Goal: Task Accomplishment & Management: Manage account settings

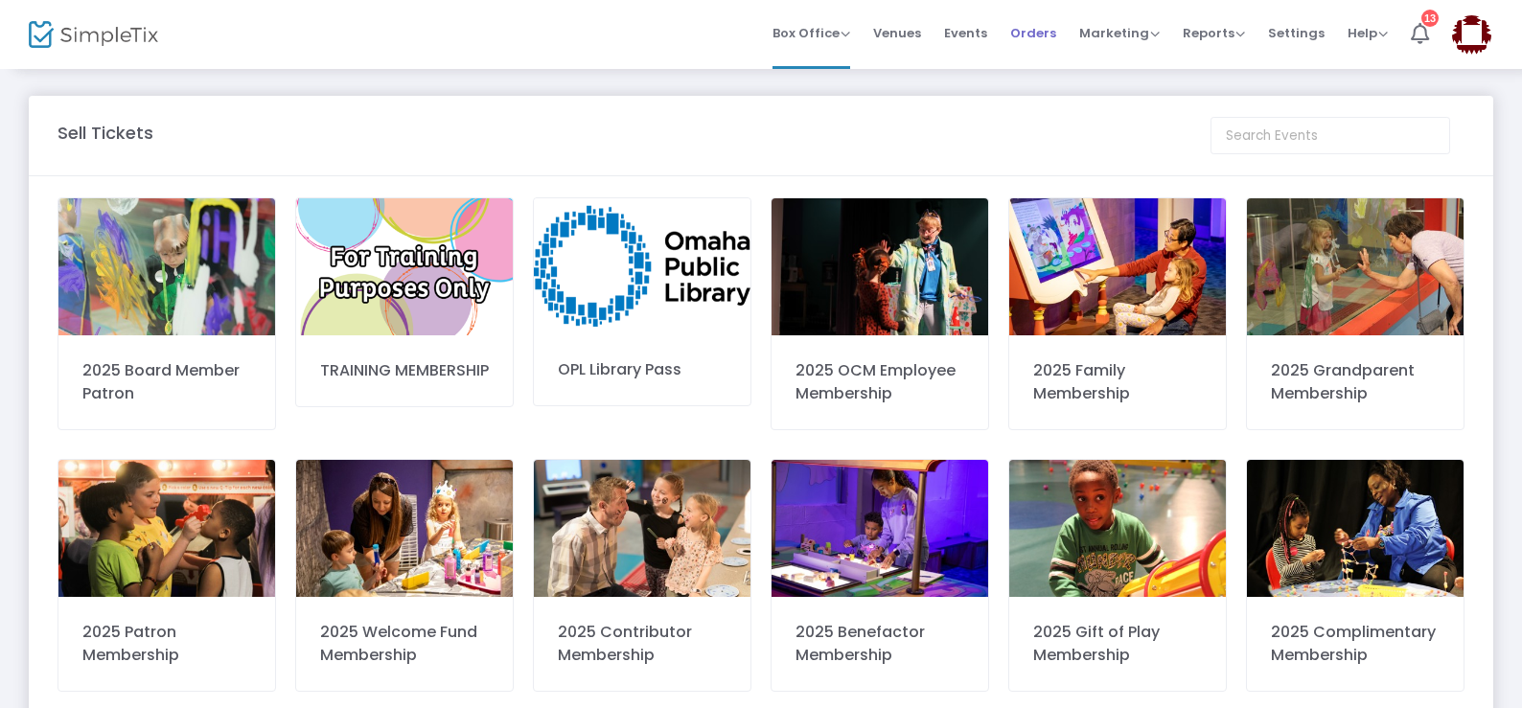
click at [1034, 38] on span "Orders" at bounding box center [1033, 33] width 46 height 49
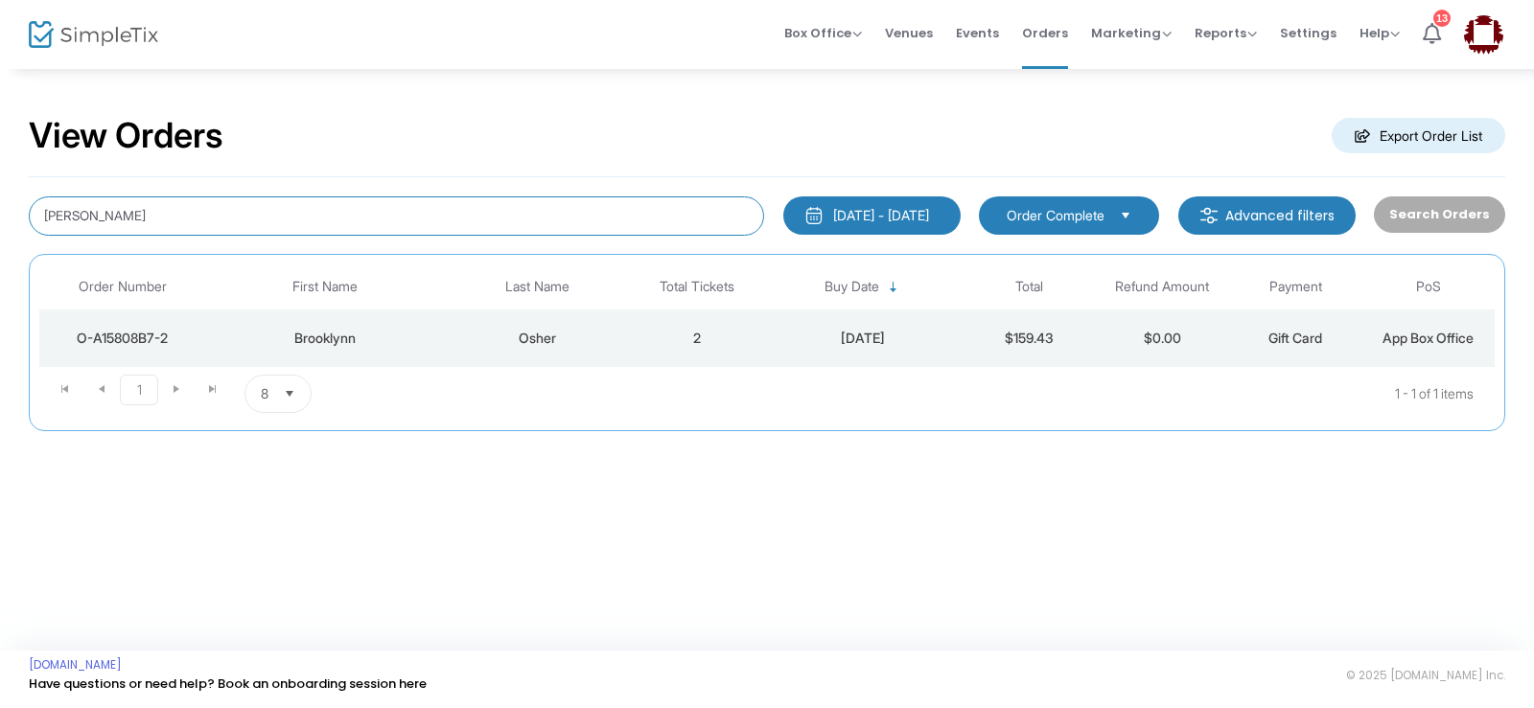
drag, startPoint x: 193, startPoint y: 217, endPoint x: 0, endPoint y: 175, distance: 197.0
click at [0, 175] on div "View Orders Export Order List [PERSON_NAME] [DATE] - [DATE] Last 30 Days [DATE]…" at bounding box center [767, 282] width 1534 height 431
type input "[PERSON_NAME]"
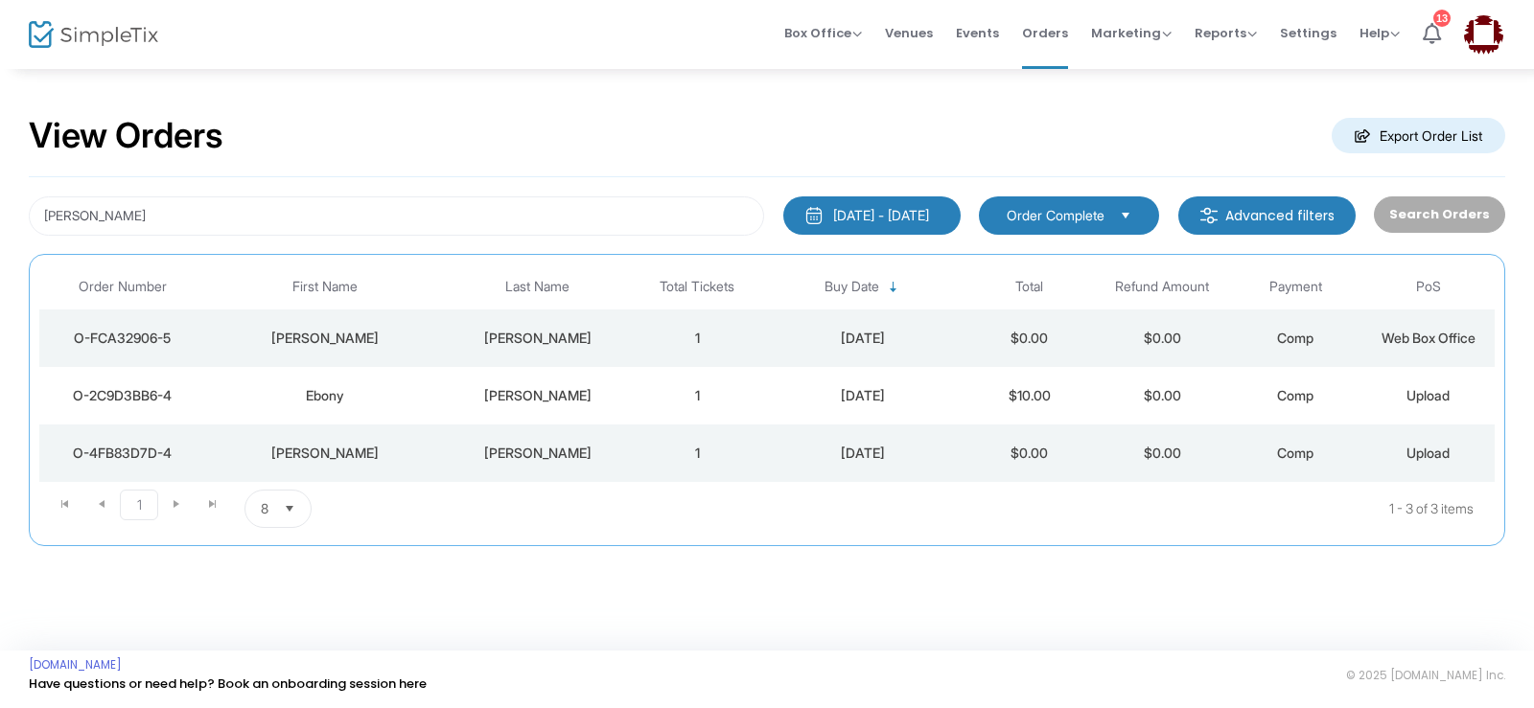
click at [530, 339] on div "[PERSON_NAME]" at bounding box center [538, 338] width 176 height 19
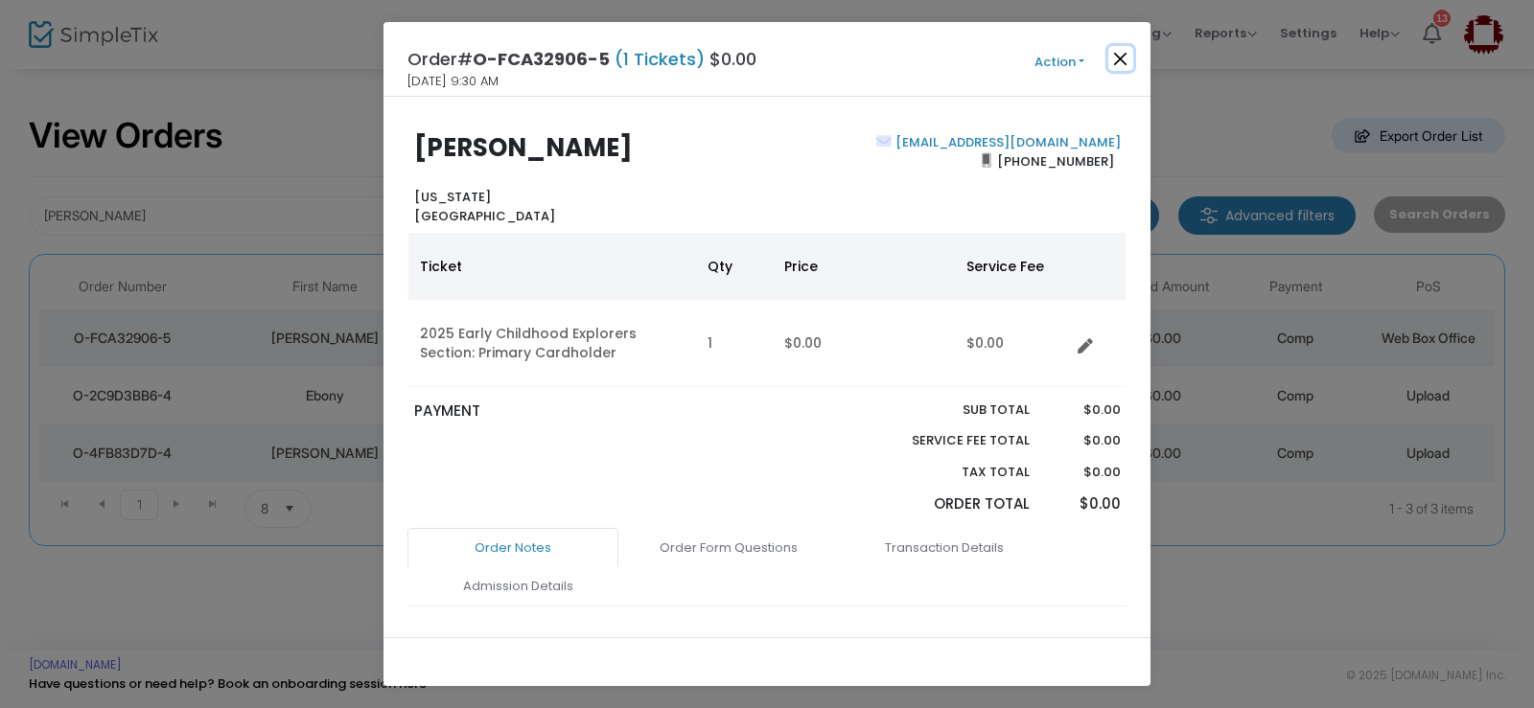
click at [1125, 62] on button "Close" at bounding box center [1120, 58] width 25 height 25
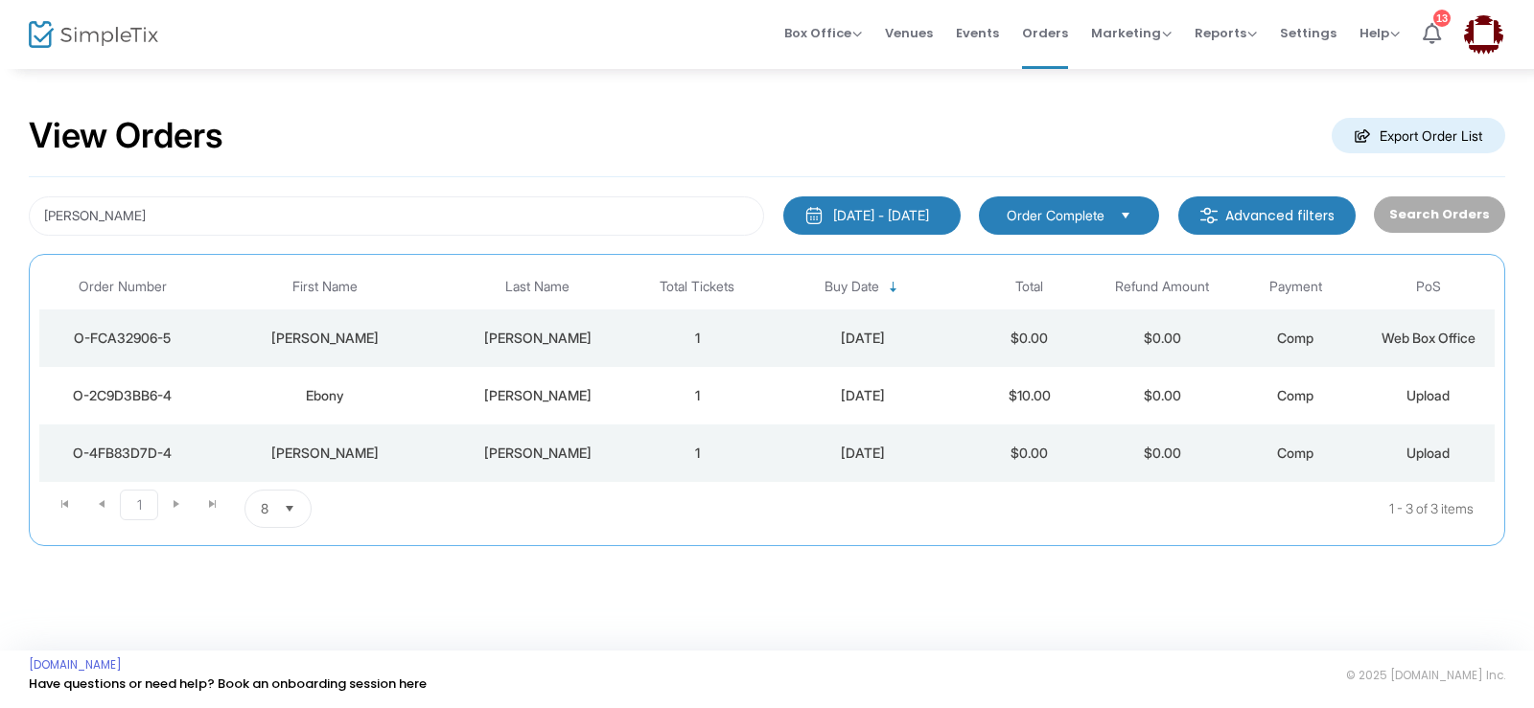
click at [349, 334] on div "[PERSON_NAME]" at bounding box center [325, 338] width 230 height 19
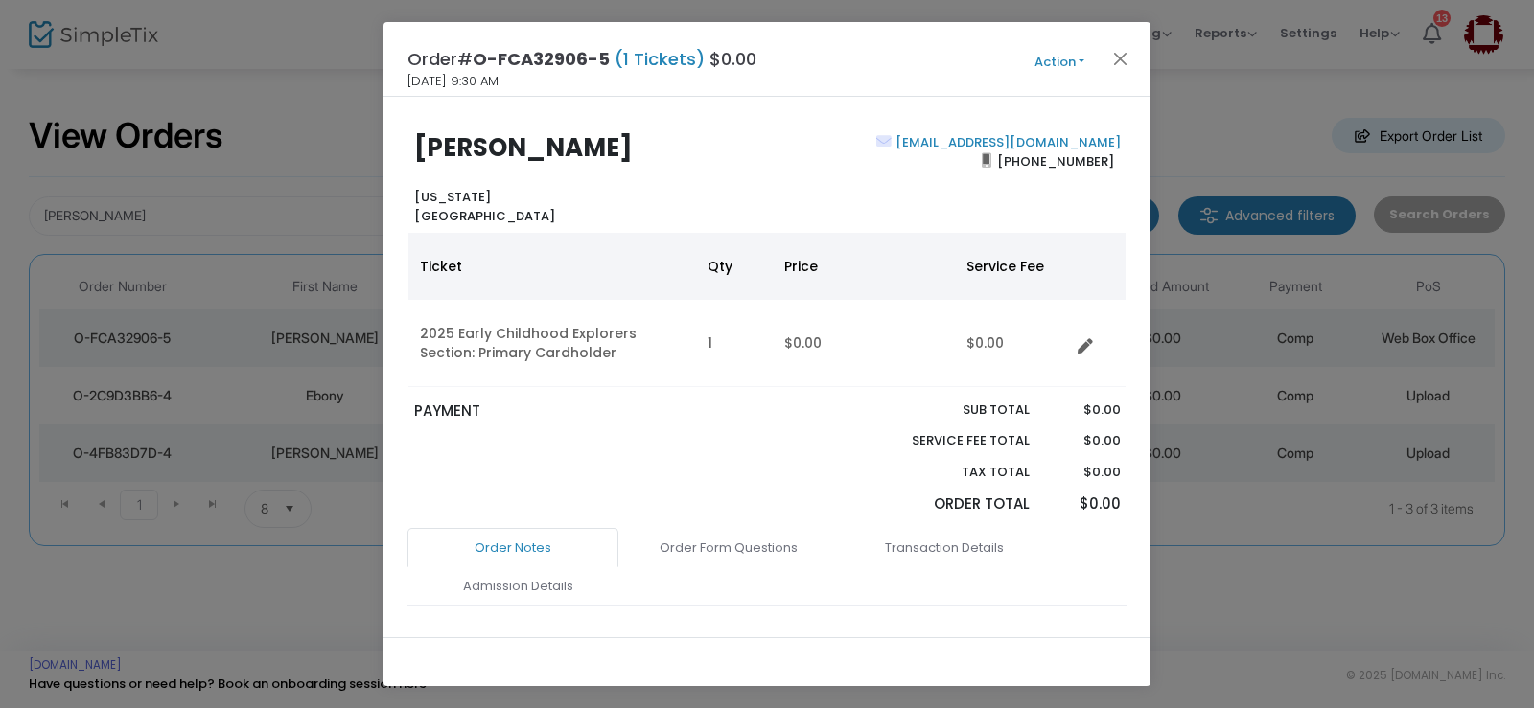
click at [1042, 58] on button "Action" at bounding box center [1059, 62] width 115 height 21
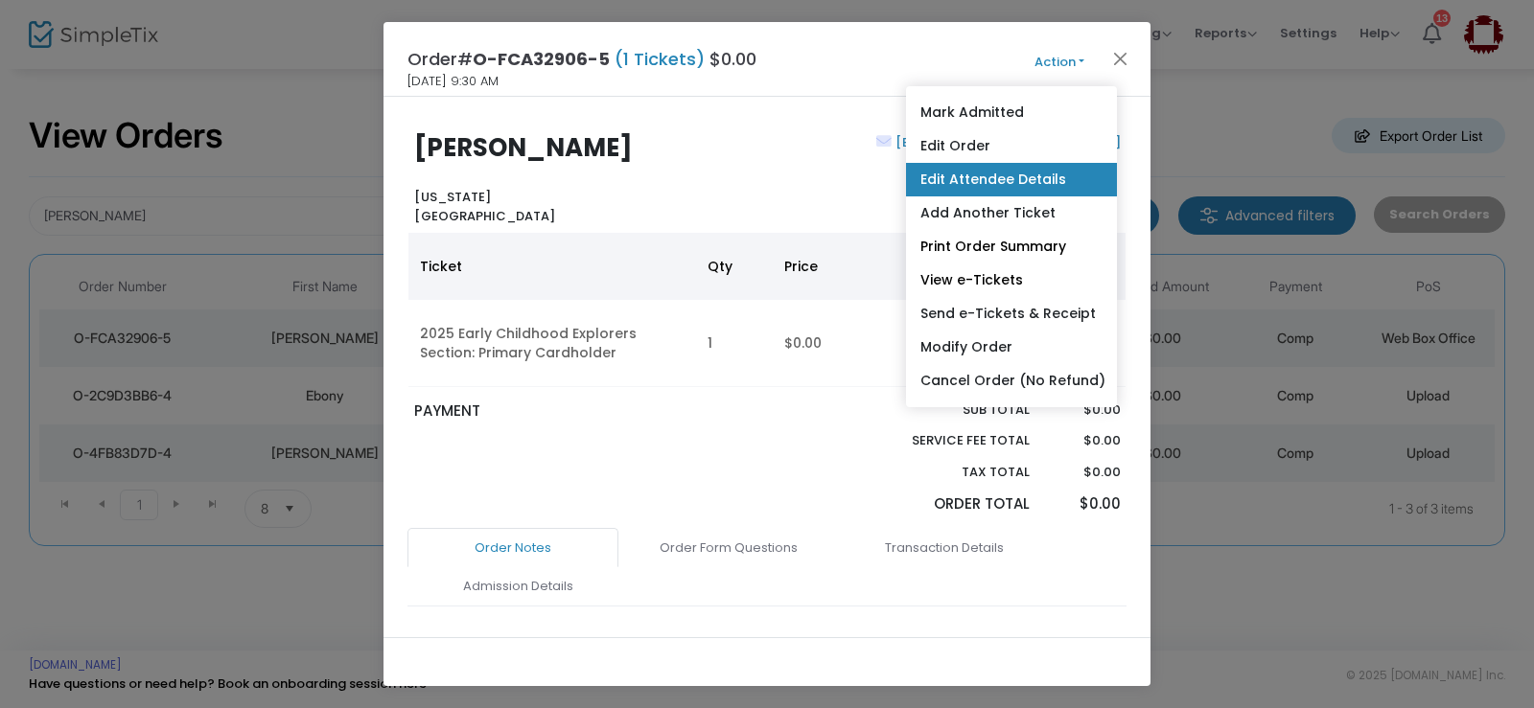
click at [985, 187] on link "Edit Attendee Details" at bounding box center [1011, 180] width 211 height 34
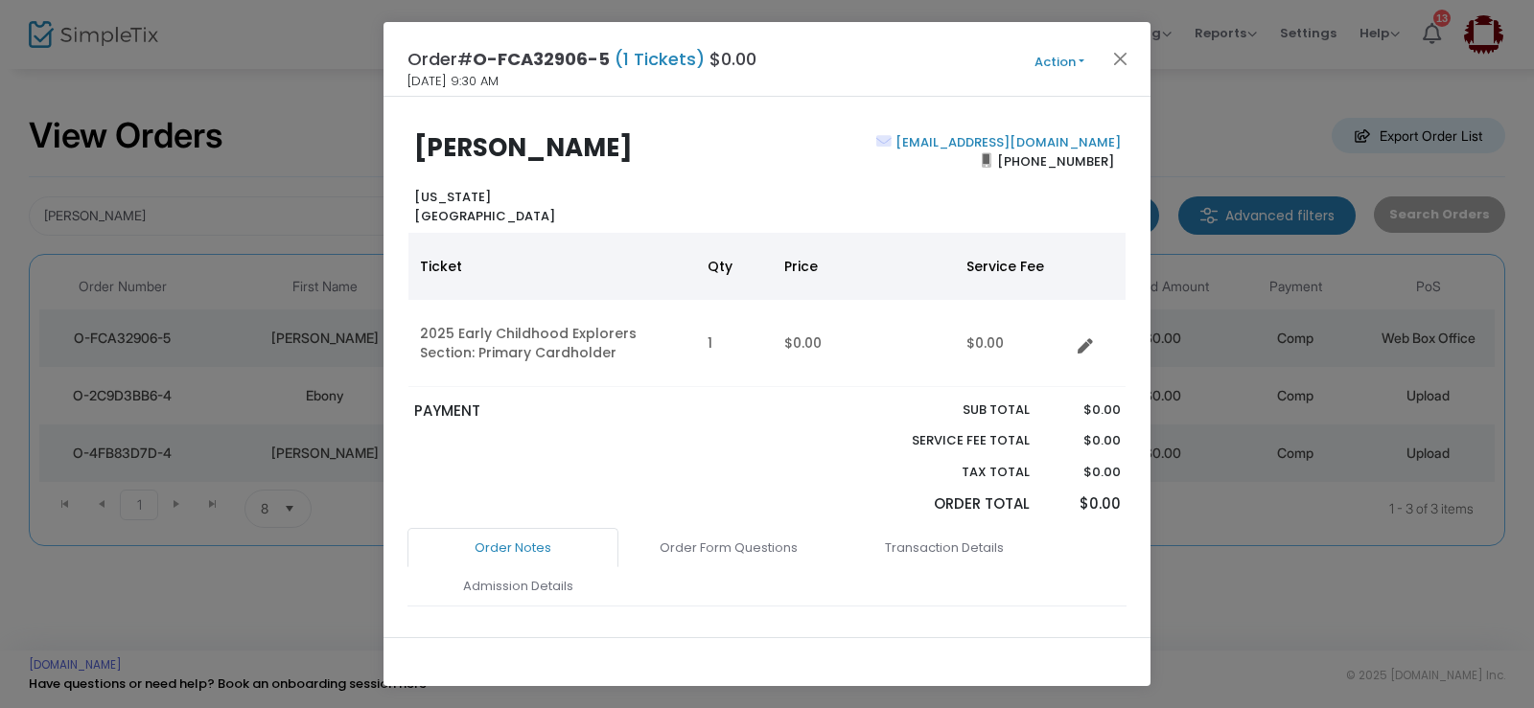
click at [1069, 59] on button "Action" at bounding box center [1059, 62] width 115 height 21
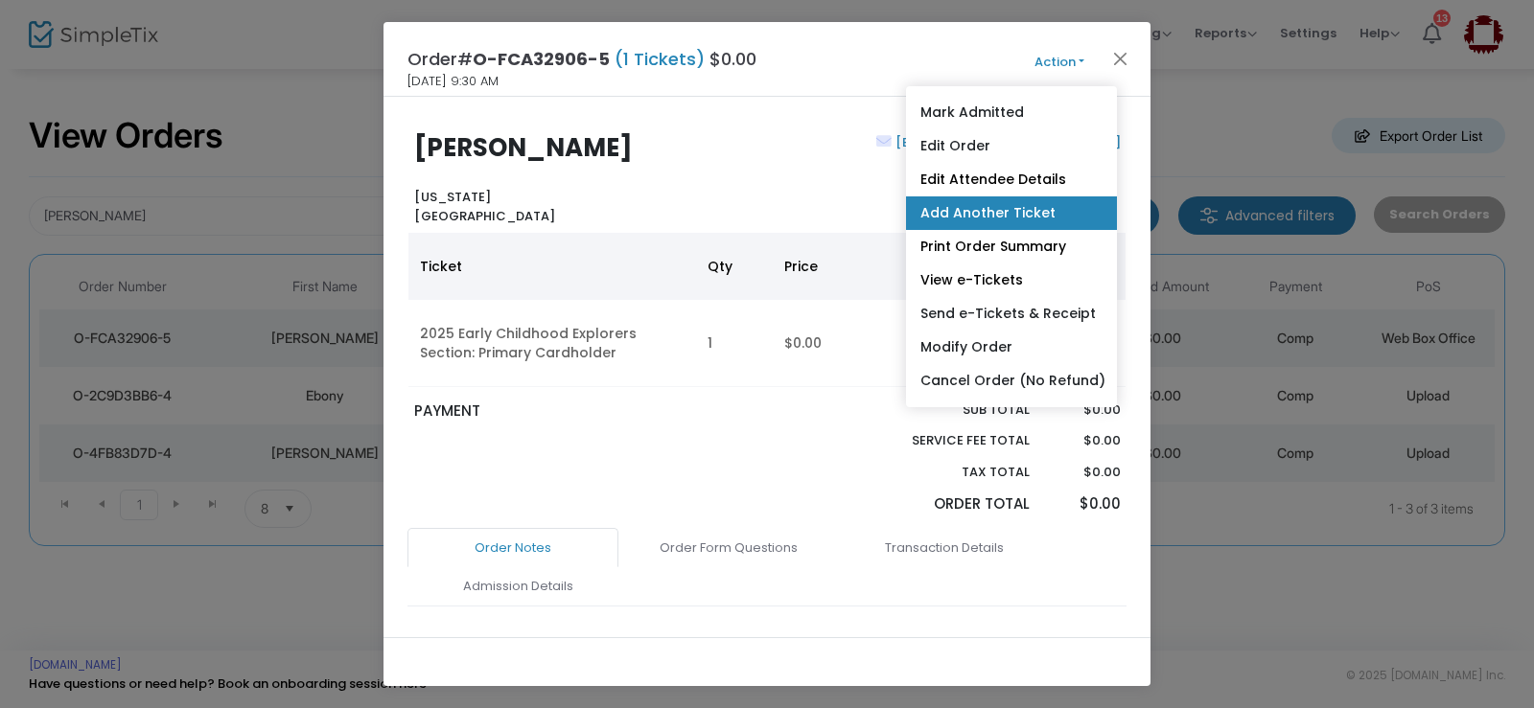
click at [984, 213] on link "Add Another Ticket" at bounding box center [1011, 214] width 211 height 34
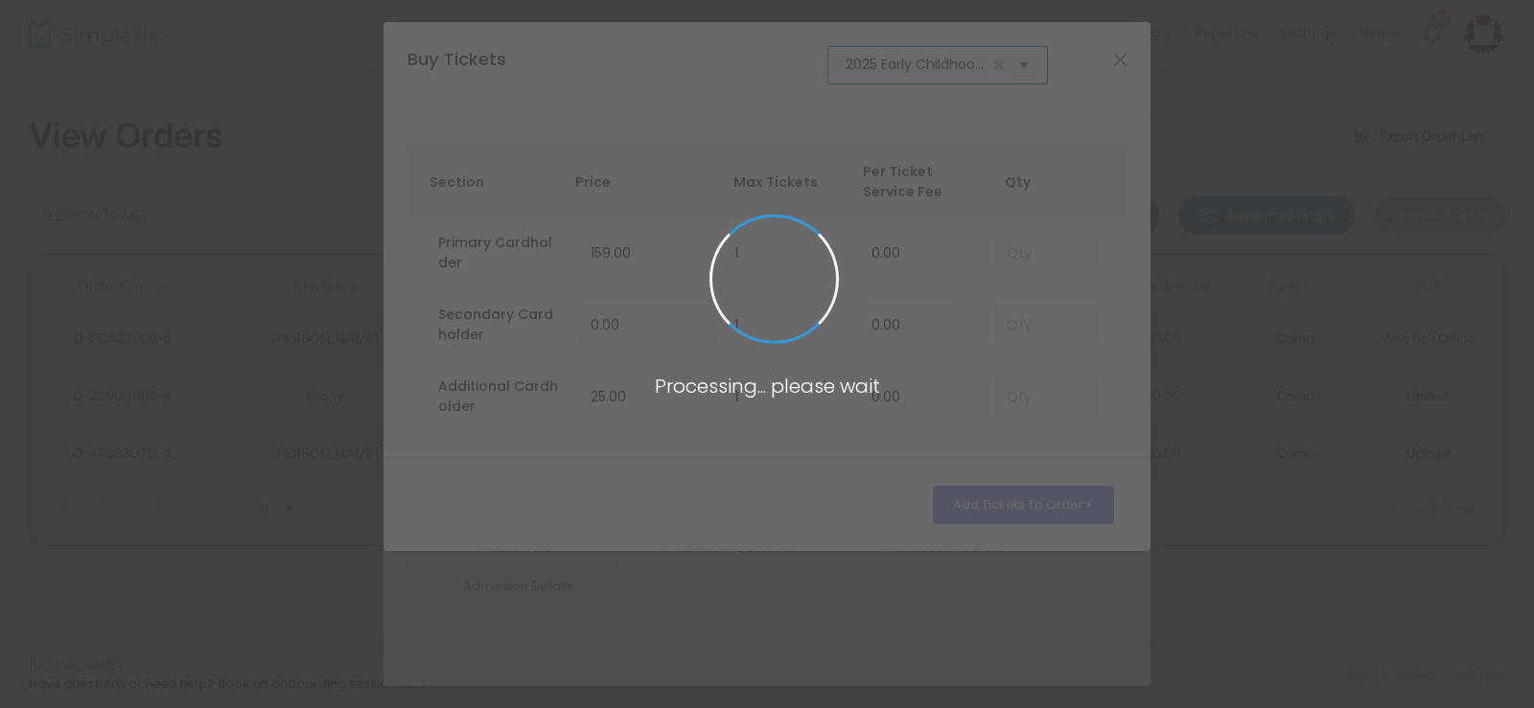
scroll to position [0, 61]
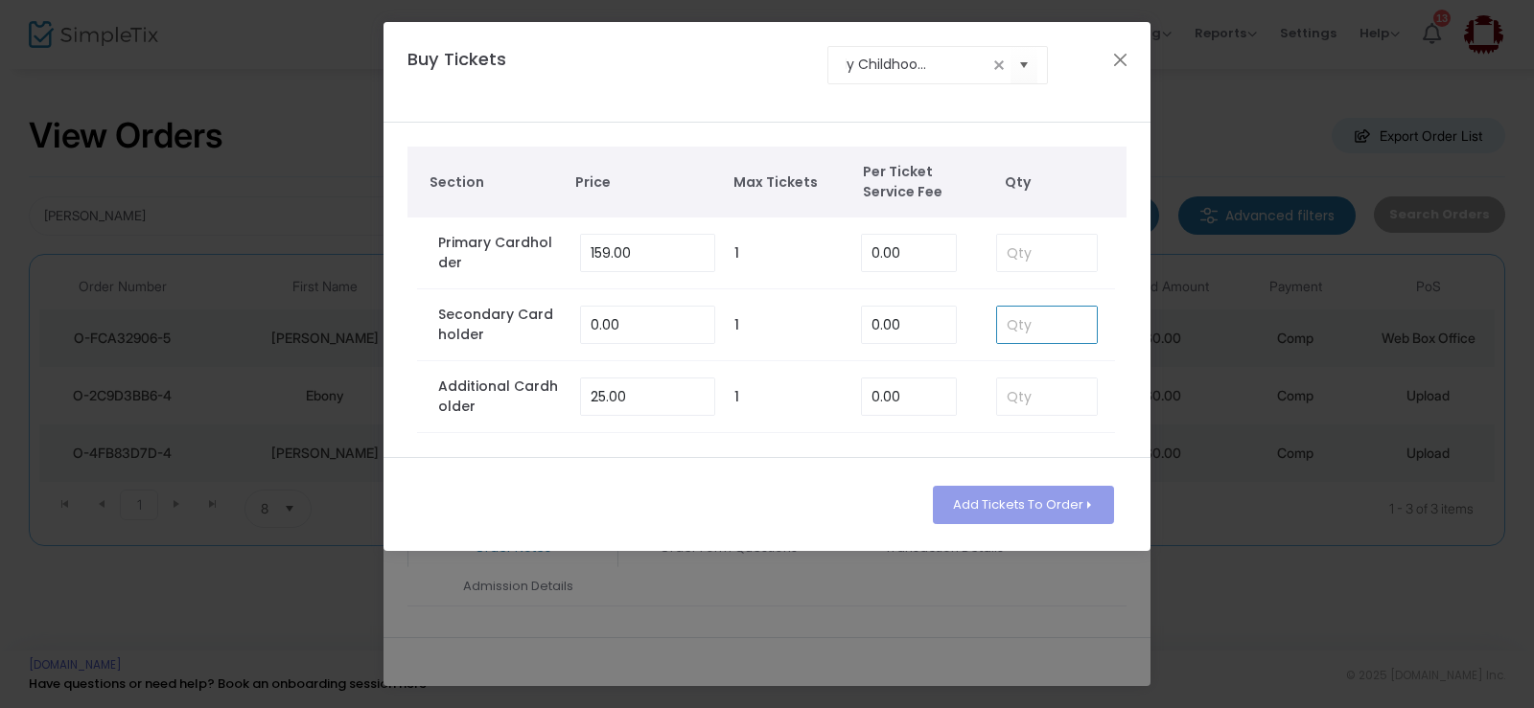
click at [1029, 330] on input at bounding box center [1047, 325] width 100 height 36
type input "1"
click at [991, 504] on button "Add Tickets To Order" at bounding box center [1023, 505] width 181 height 38
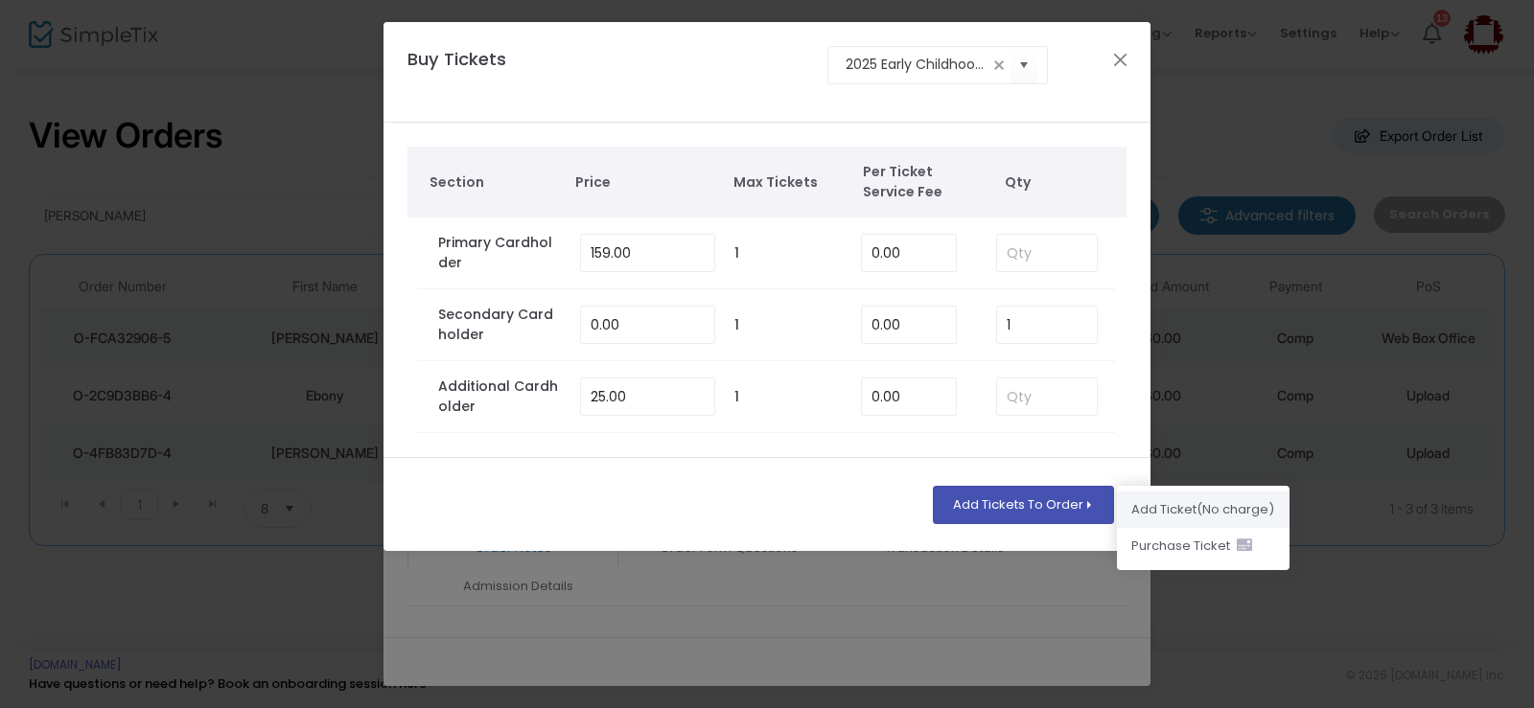
click at [1190, 512] on li "Add Ticket (No charge)" at bounding box center [1203, 510] width 173 height 36
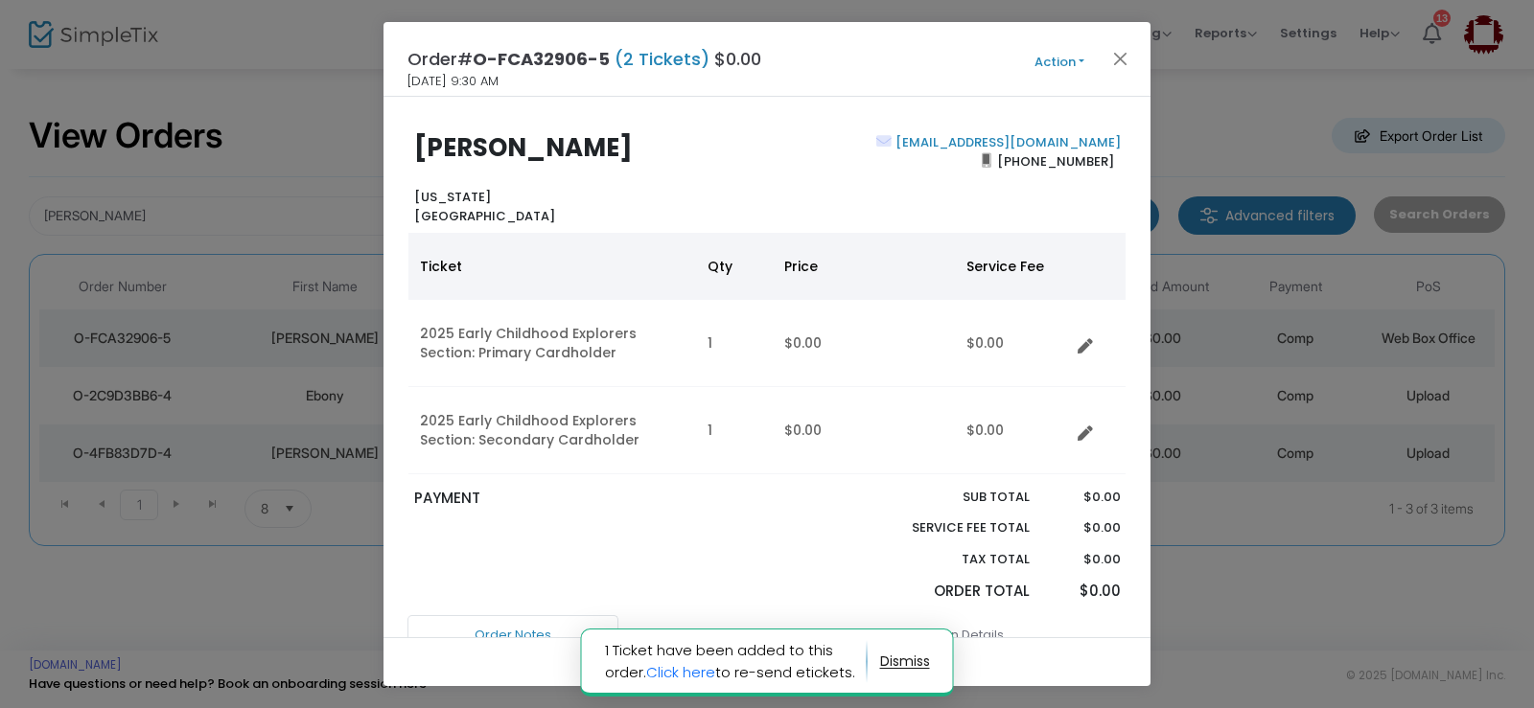
click at [1062, 67] on button "Action" at bounding box center [1059, 62] width 115 height 21
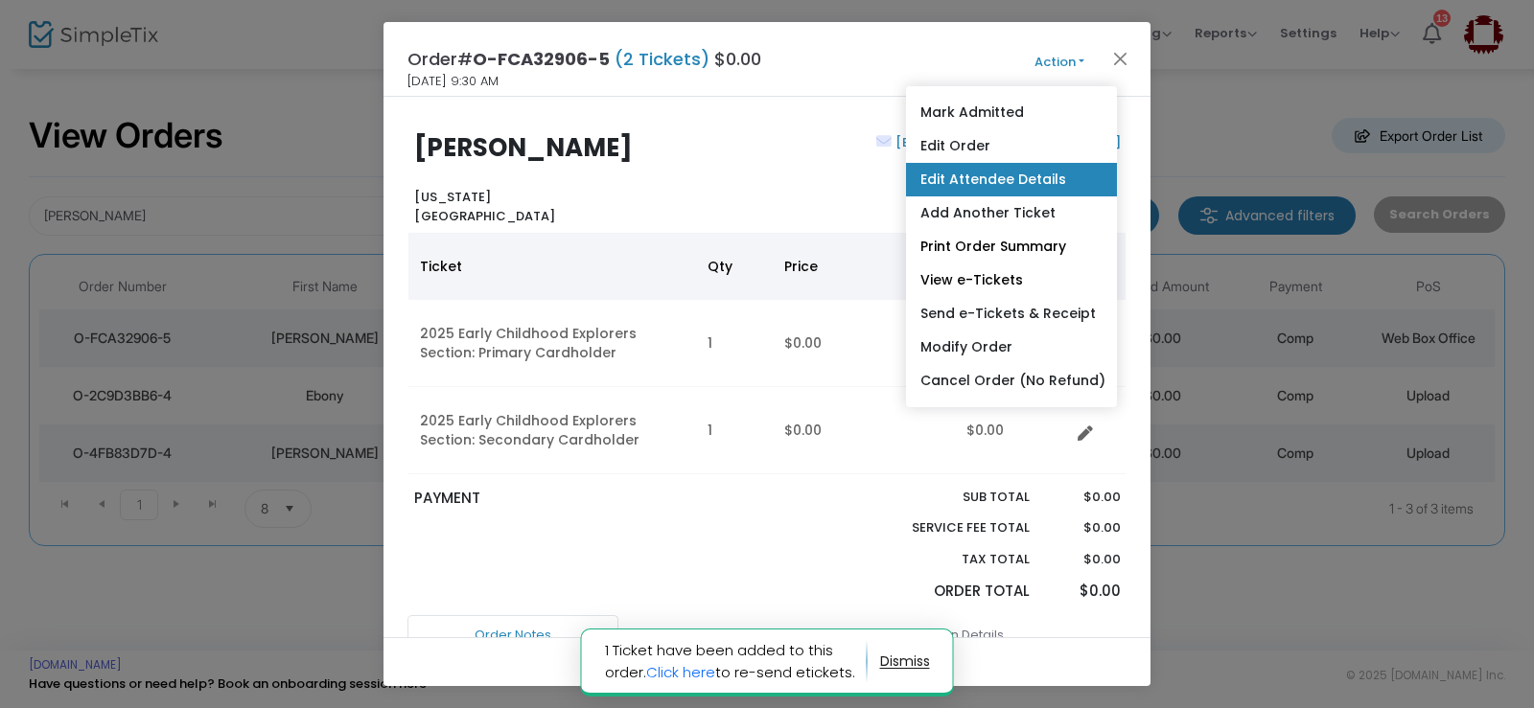
click at [1022, 179] on link "Edit Attendee Details" at bounding box center [1011, 180] width 211 height 34
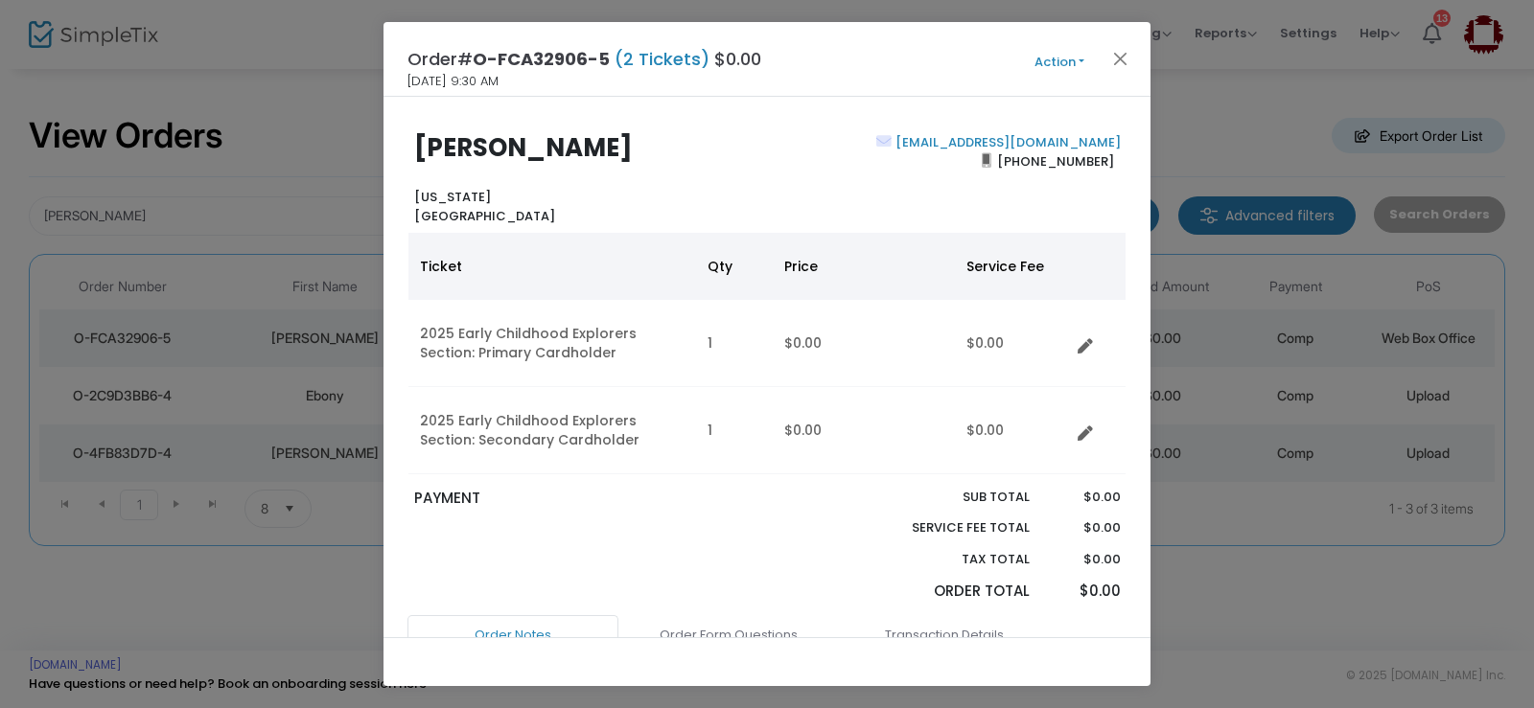
click at [1062, 69] on button "Action" at bounding box center [1059, 62] width 115 height 21
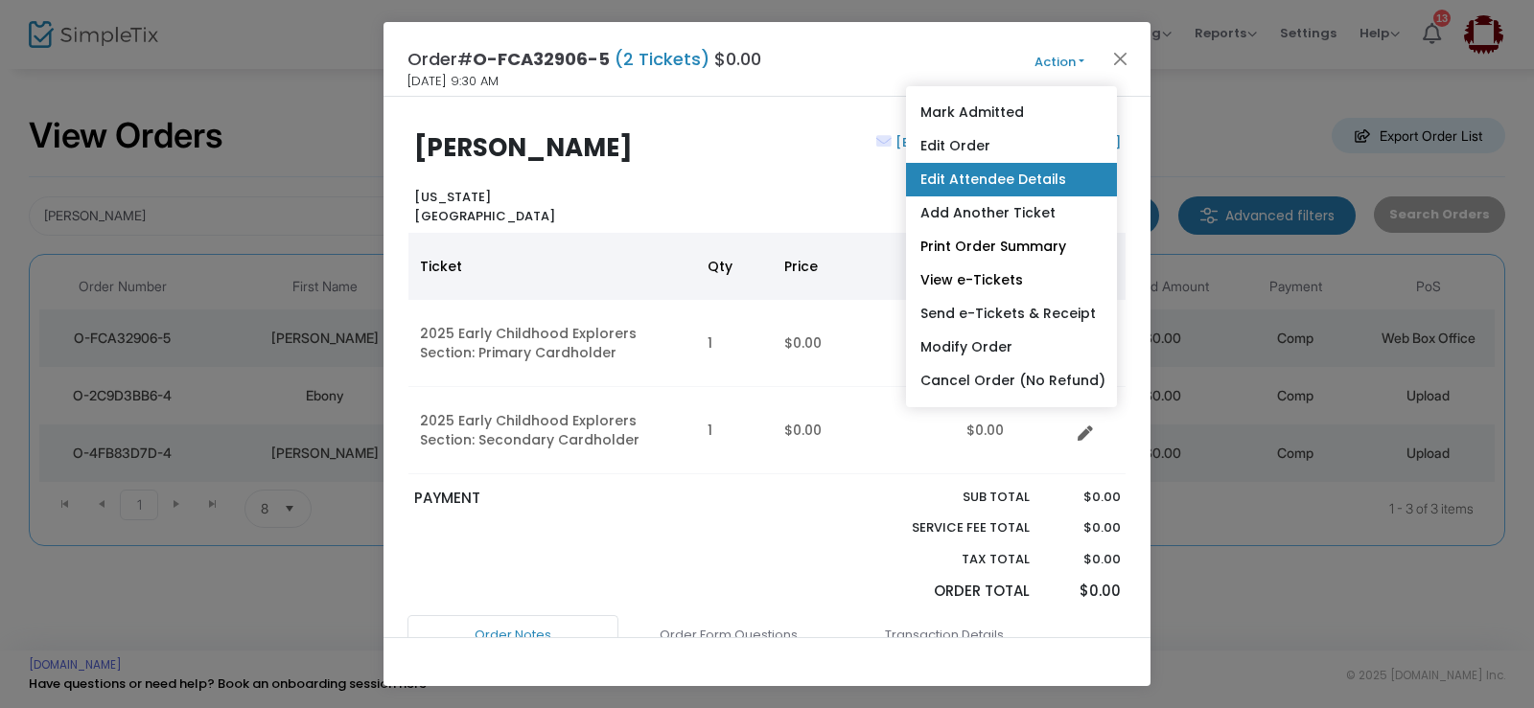
click at [996, 183] on link "Edit Attendee Details" at bounding box center [1011, 180] width 211 height 34
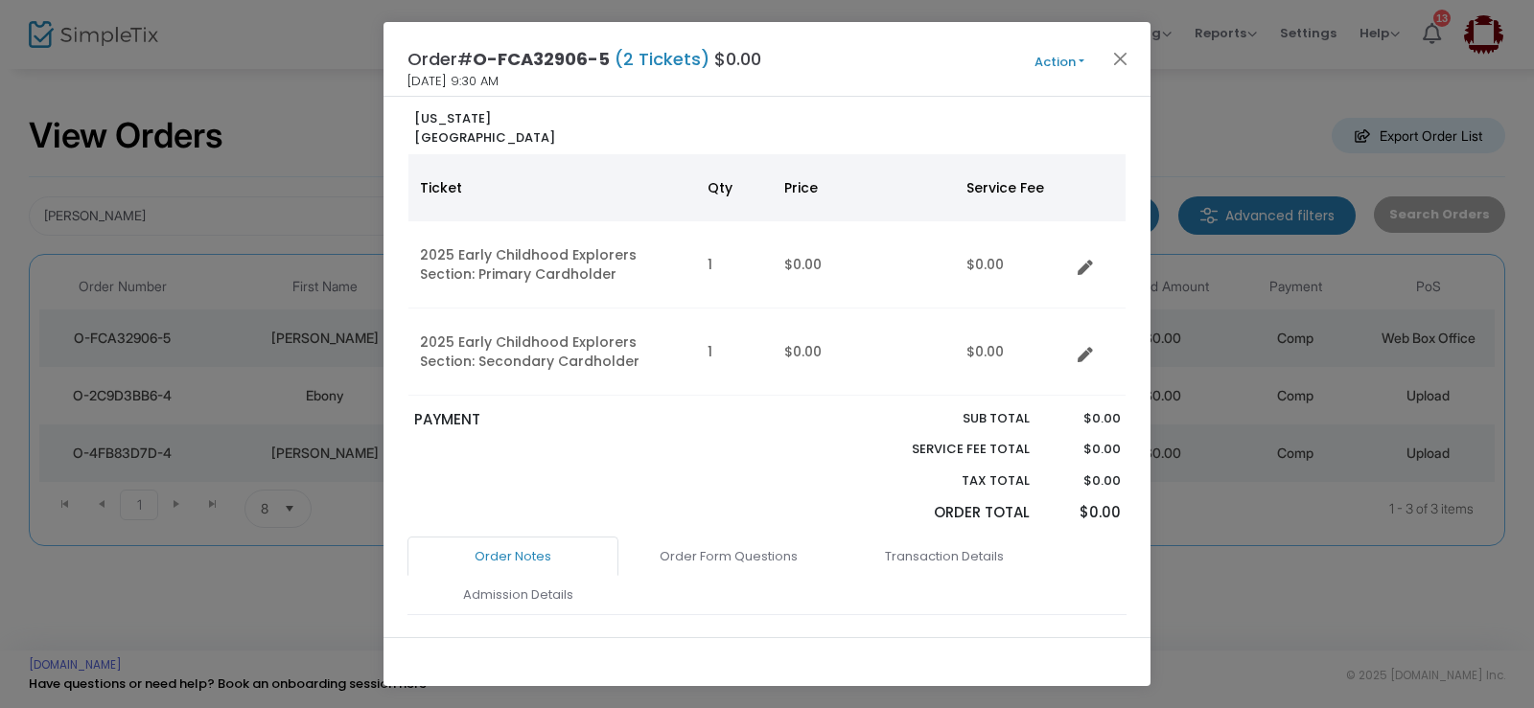
scroll to position [383, 0]
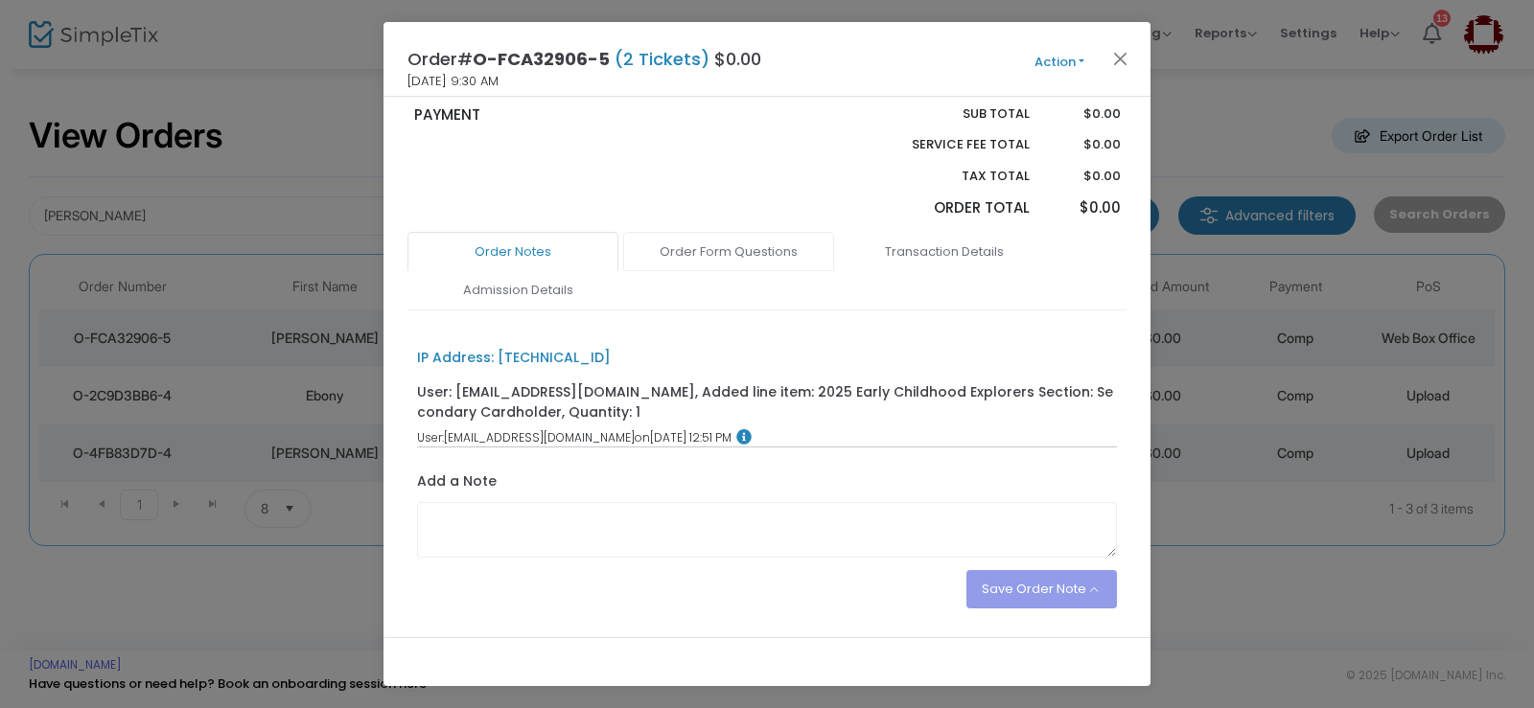
click at [729, 251] on link "Order Form Questions" at bounding box center [728, 252] width 211 height 40
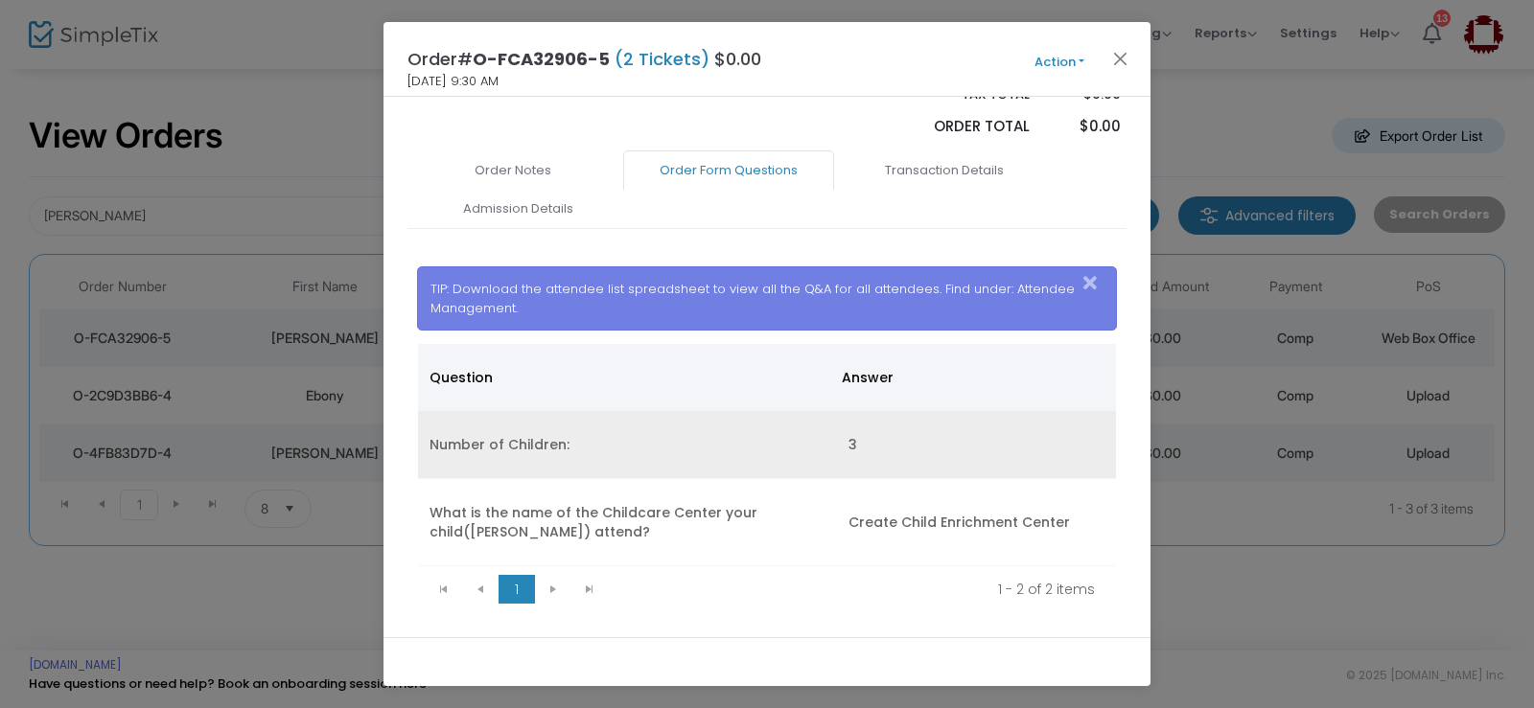
scroll to position [507, 0]
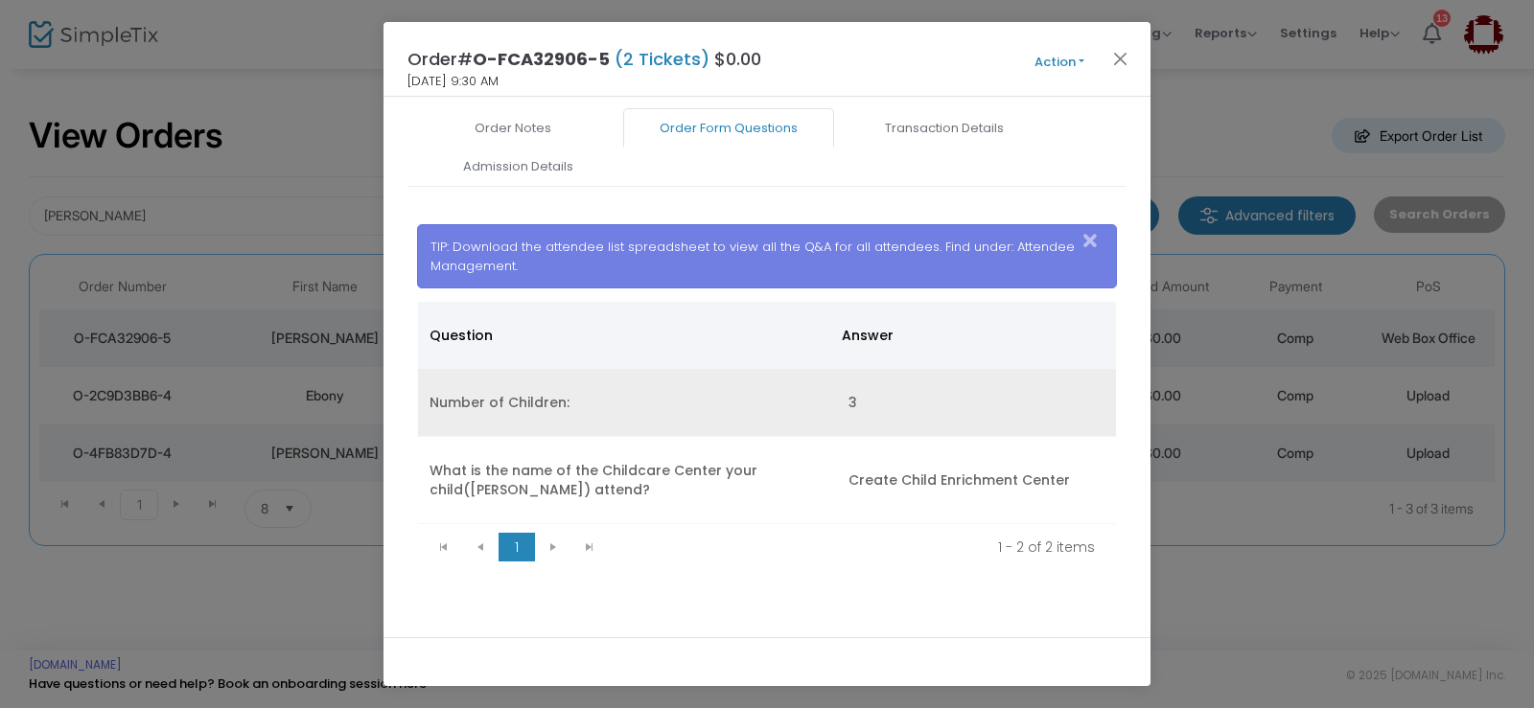
click at [848, 399] on td "3" at bounding box center [976, 403] width 279 height 68
click at [839, 408] on td "3" at bounding box center [976, 403] width 279 height 68
click at [880, 410] on td "3" at bounding box center [976, 403] width 279 height 68
click at [518, 405] on td "Number of Children:" at bounding box center [627, 403] width 419 height 68
click at [866, 402] on td "3" at bounding box center [976, 403] width 279 height 68
